Goal: Information Seeking & Learning: Learn about a topic

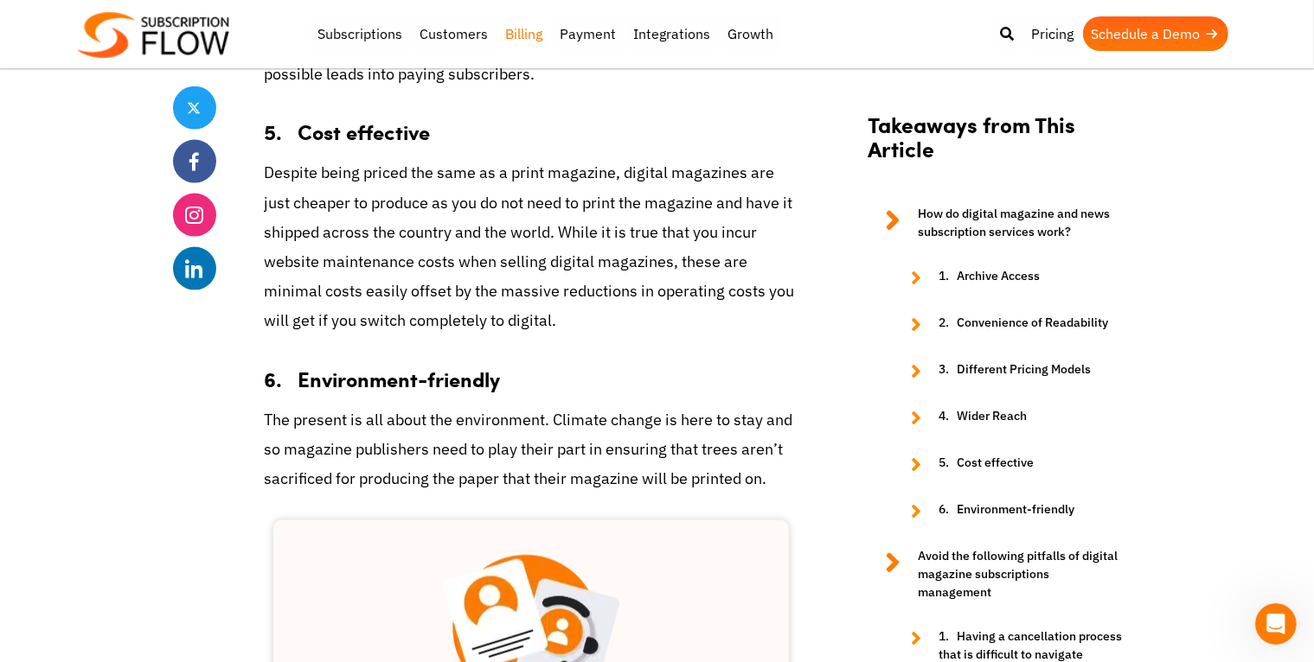
scroll to position [2335, 0]
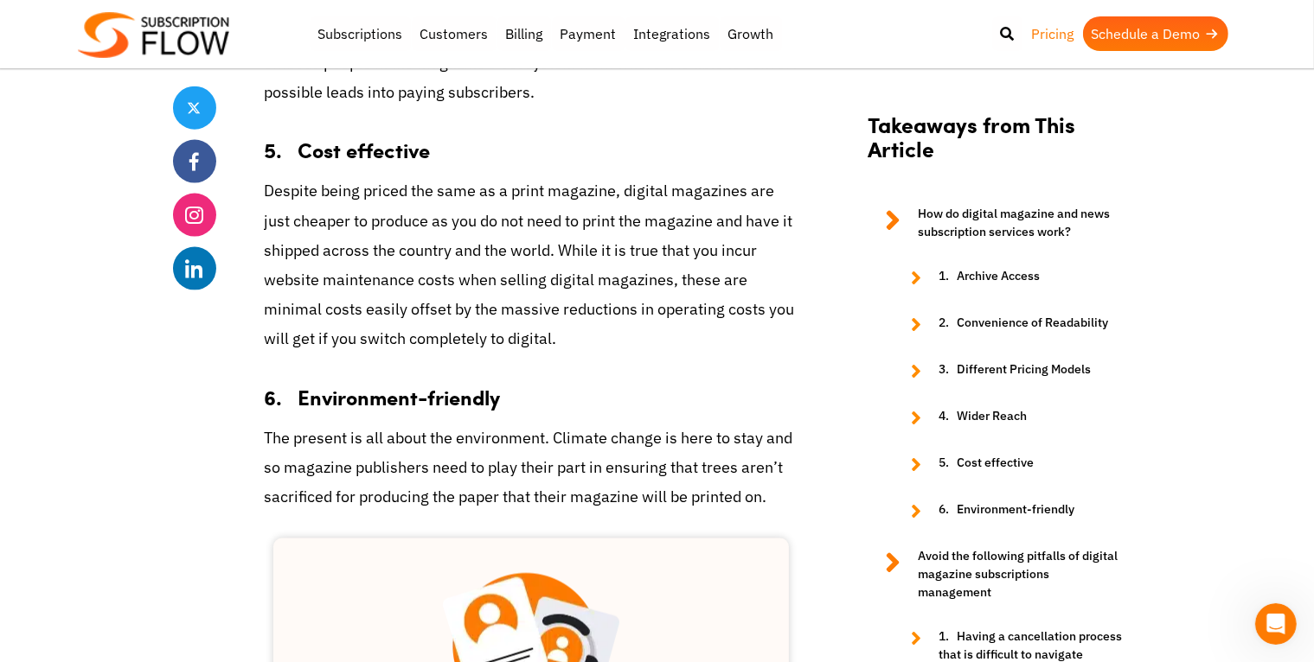
click at [1058, 37] on link "Pricing" at bounding box center [1053, 33] width 60 height 35
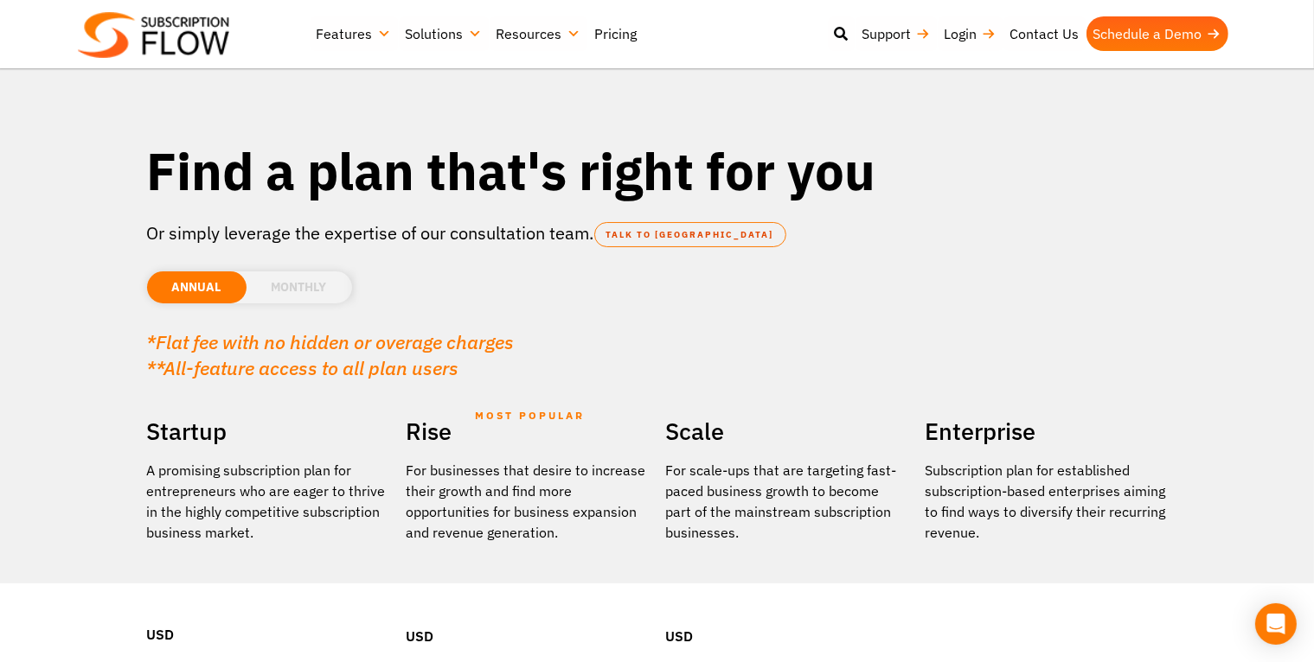
scroll to position [259, 0]
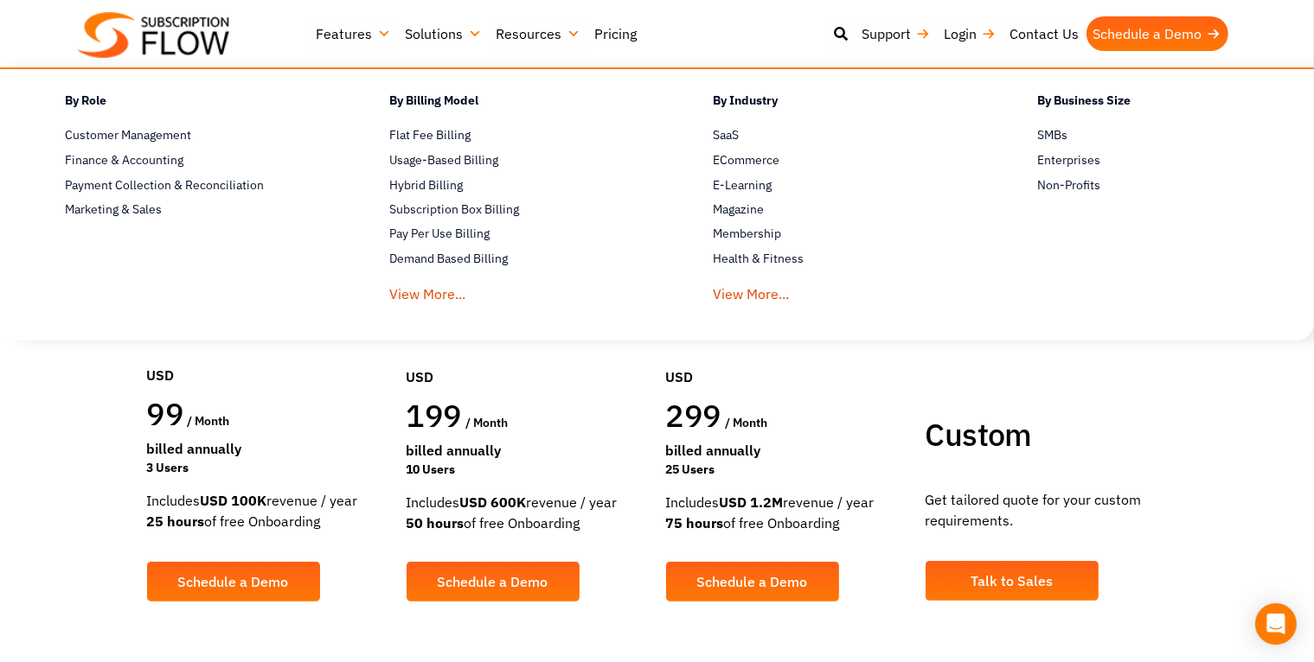
click at [483, 28] on link "Solutions" at bounding box center [444, 33] width 91 height 35
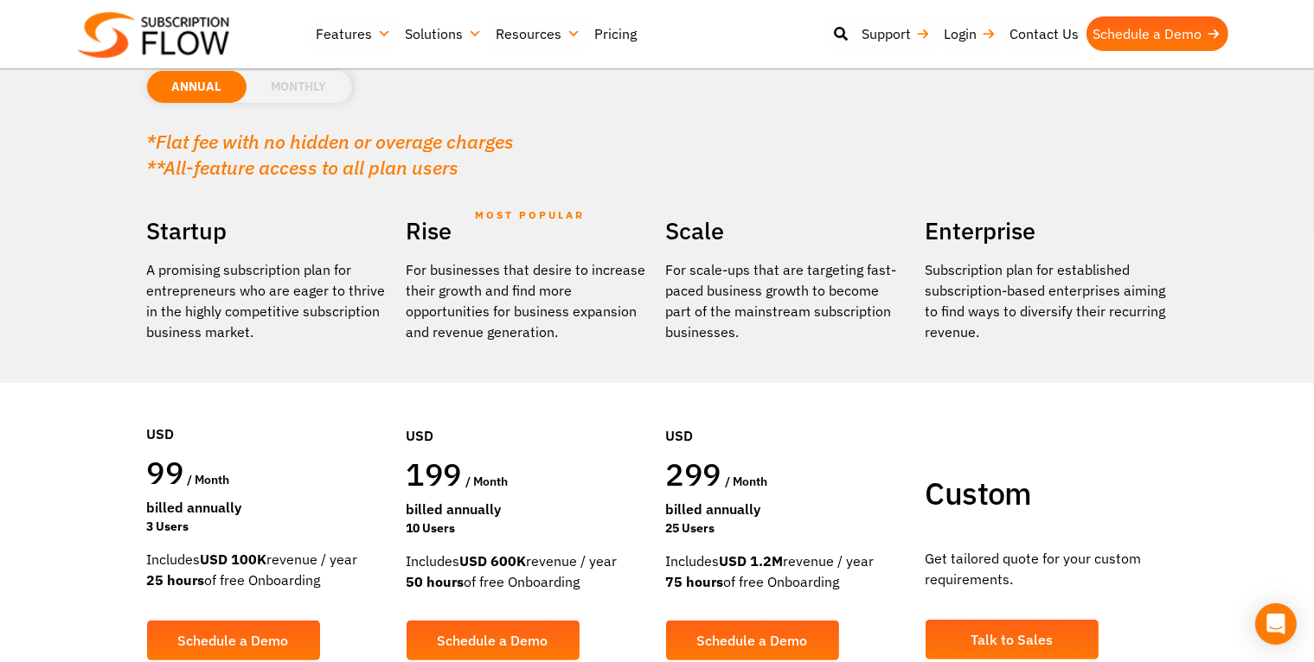
scroll to position [259, 0]
